Goal: Transaction & Acquisition: Subscribe to service/newsletter

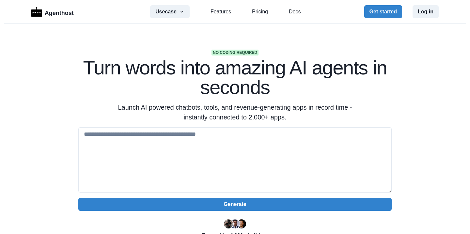
scroll to position [35, 0]
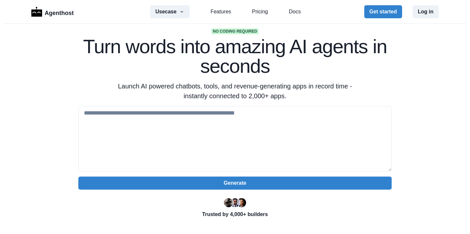
click at [251, 120] on textarea at bounding box center [234, 138] width 313 height 65
click at [248, 95] on p "Launch AI powered chatbots, tools, and revenue-generating apps in record time -…" at bounding box center [235, 91] width 251 height 20
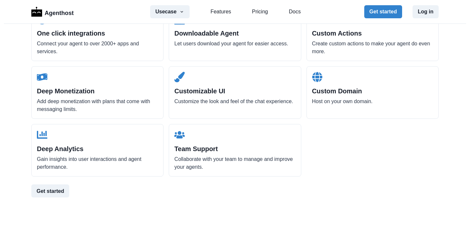
scroll to position [726, 0]
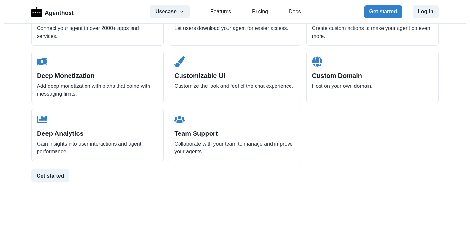
click at [258, 11] on link "Pricing" at bounding box center [260, 12] width 16 height 8
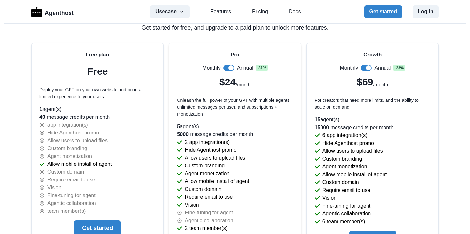
scroll to position [1395, 0]
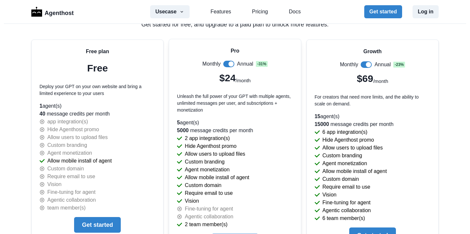
click at [227, 62] on span at bounding box center [228, 64] width 11 height 7
click at [227, 62] on span at bounding box center [226, 63] width 5 height 5
click at [227, 62] on span at bounding box center [228, 64] width 11 height 7
click at [227, 62] on span at bounding box center [226, 63] width 5 height 5
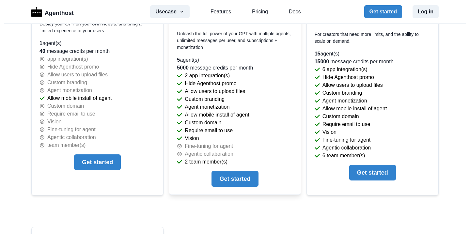
scroll to position [1495, 0]
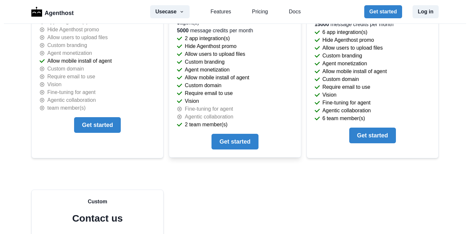
drag, startPoint x: 224, startPoint y: 42, endPoint x: 209, endPoint y: 123, distance: 82.3
click at [210, 122] on div "Pro Monthly Annual - 31 % $24 /month Unleash the full power of your GPT with mu…" at bounding box center [235, 48] width 132 height 218
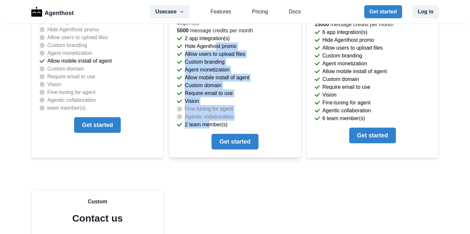
drag, startPoint x: 209, startPoint y: 123, endPoint x: 216, endPoint y: 45, distance: 77.7
click at [216, 45] on div "Pro Monthly Annual - 31 % $24 /month Unleash the full power of your GPT with mu…" at bounding box center [235, 48] width 132 height 218
click at [216, 45] on p "Hide Agenthost promo" at bounding box center [211, 46] width 52 height 8
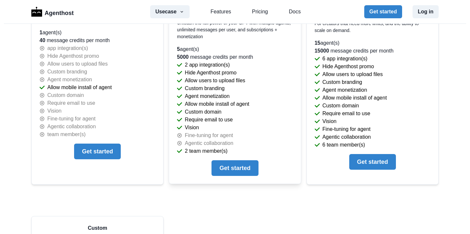
scroll to position [1400, 0]
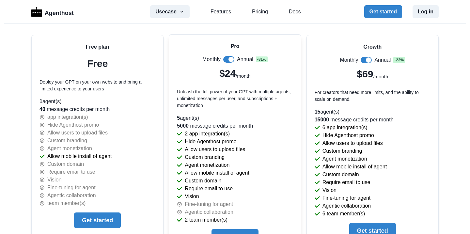
drag, startPoint x: 175, startPoint y: 86, endPoint x: 239, endPoint y: 124, distance: 74.3
click at [239, 124] on div "Pro Monthly Annual - 31 % $24 /month Unleash the full power of your GPT with mu…" at bounding box center [235, 144] width 132 height 218
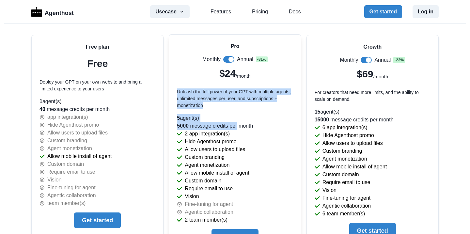
click at [239, 124] on p "5000 message credits per month" at bounding box center [235, 126] width 116 height 8
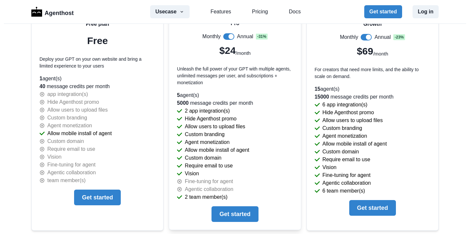
scroll to position [1466, 0]
